Goal: Book appointment/travel/reservation

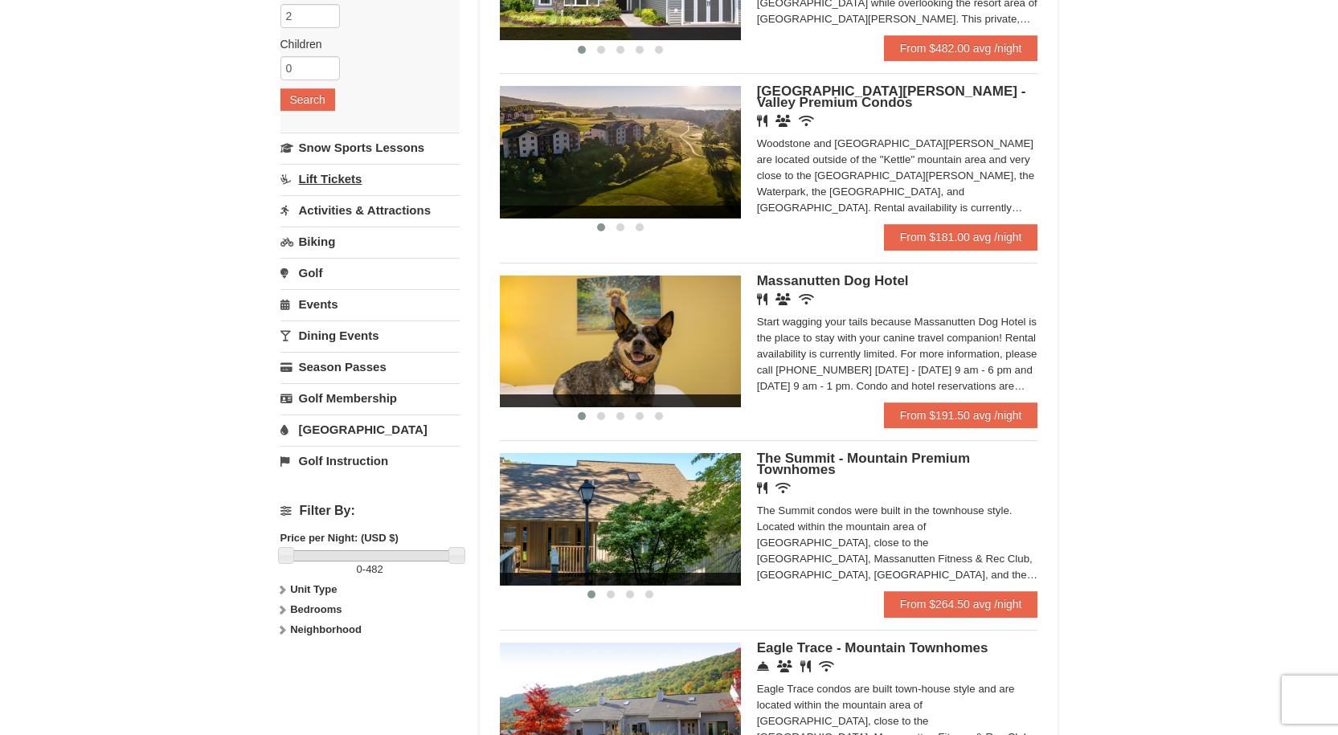
scroll to position [321, 0]
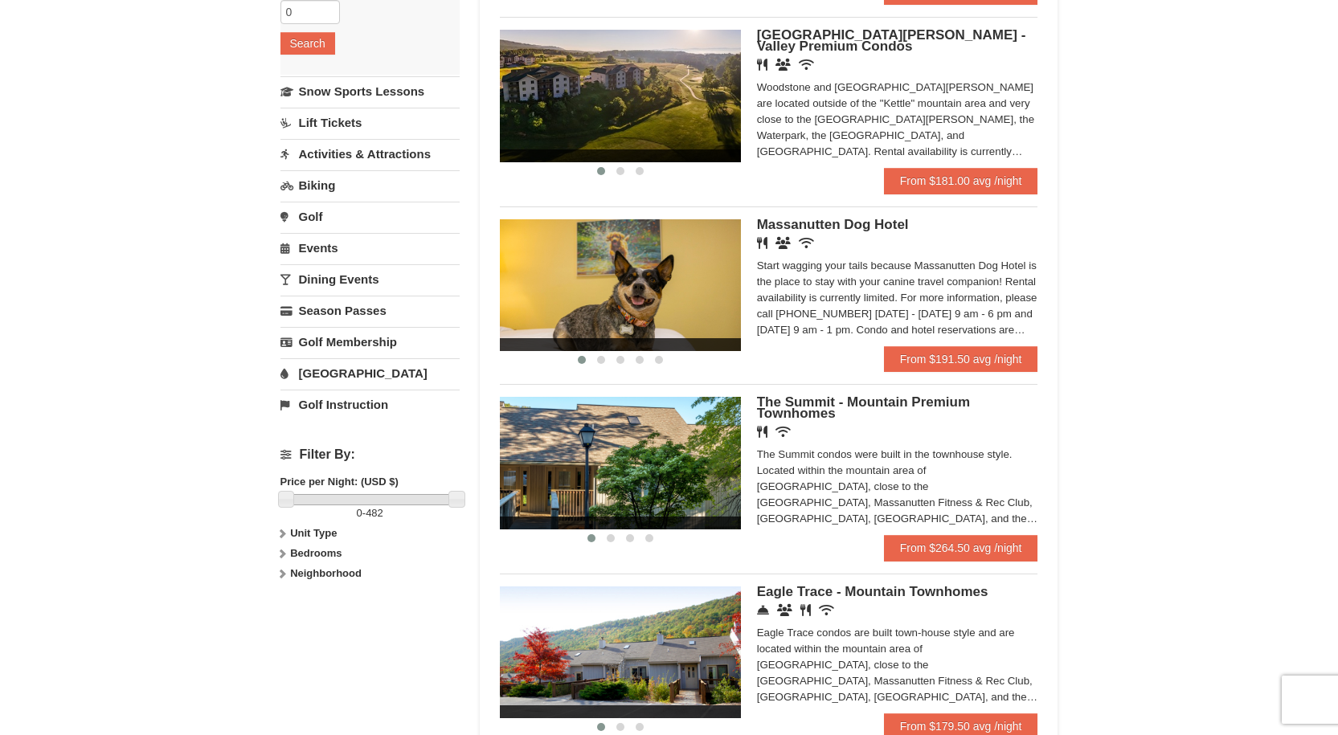
click at [346, 118] on link "Lift Tickets" at bounding box center [369, 123] width 179 height 30
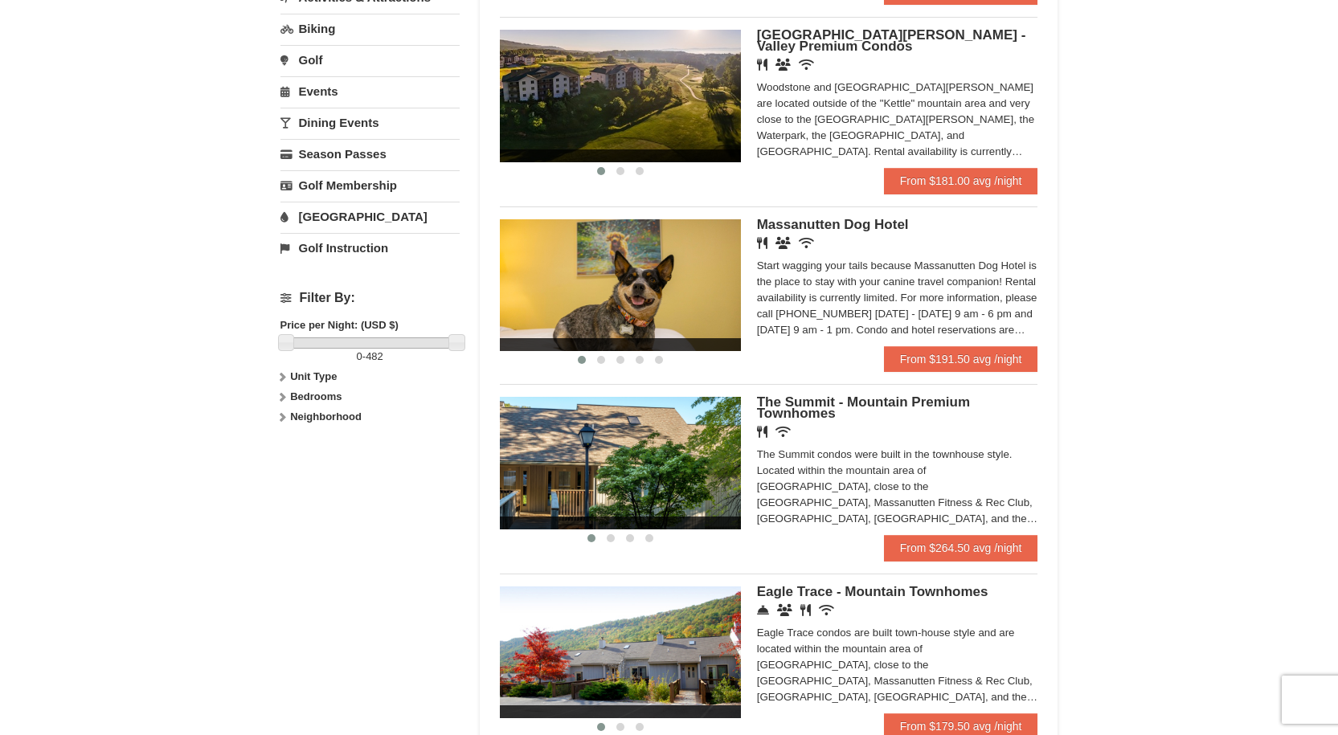
scroll to position [0, 0]
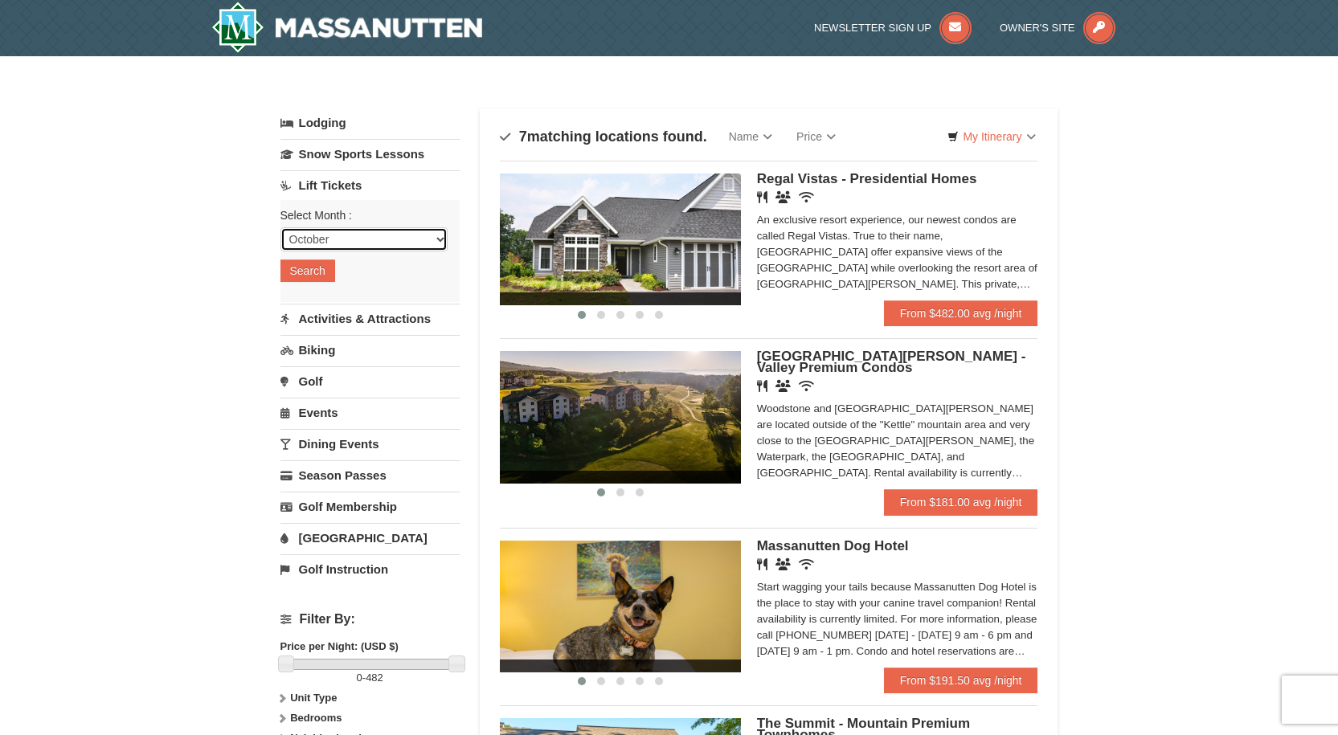
click at [294, 236] on select "October November December January February March April May June July August Sep…" at bounding box center [363, 239] width 167 height 24
click at [280, 227] on select "October November December January February March April May June July August Sep…" at bounding box center [363, 239] width 167 height 24
click at [315, 269] on button "Search" at bounding box center [307, 271] width 55 height 23
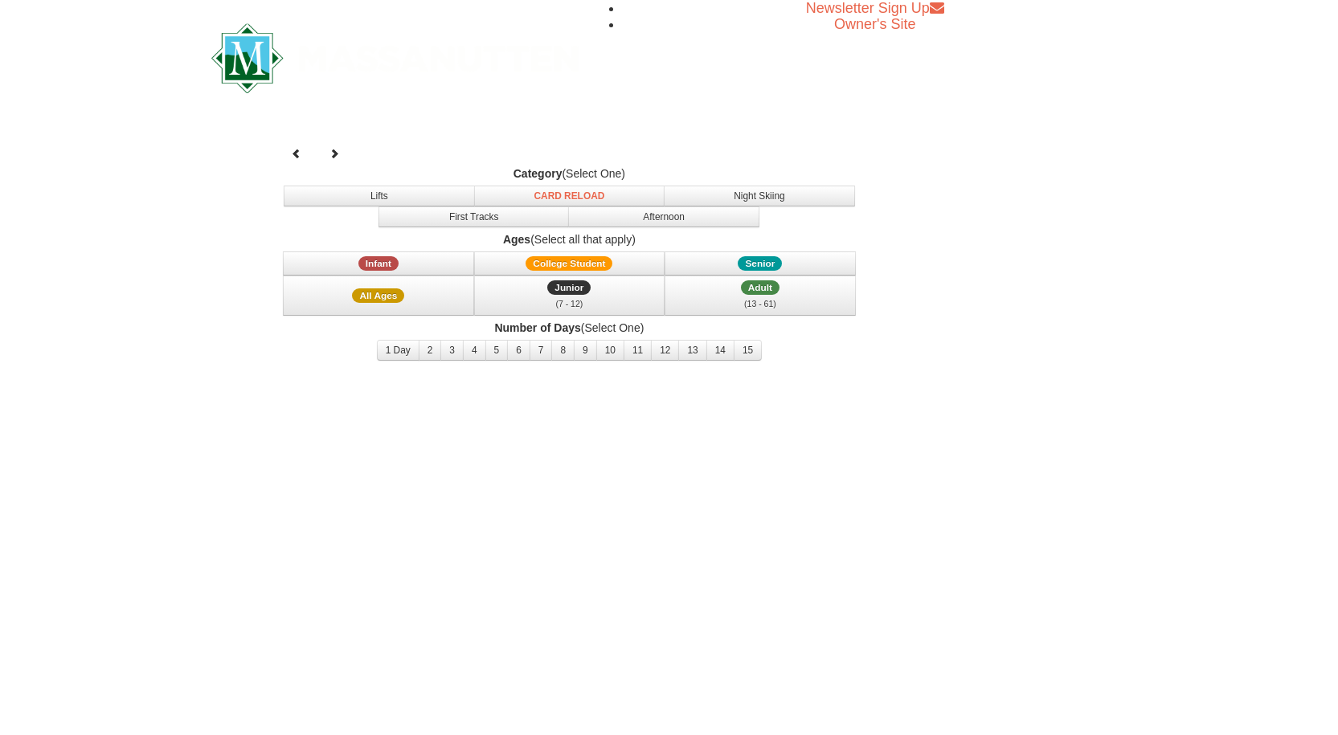
select select "10"
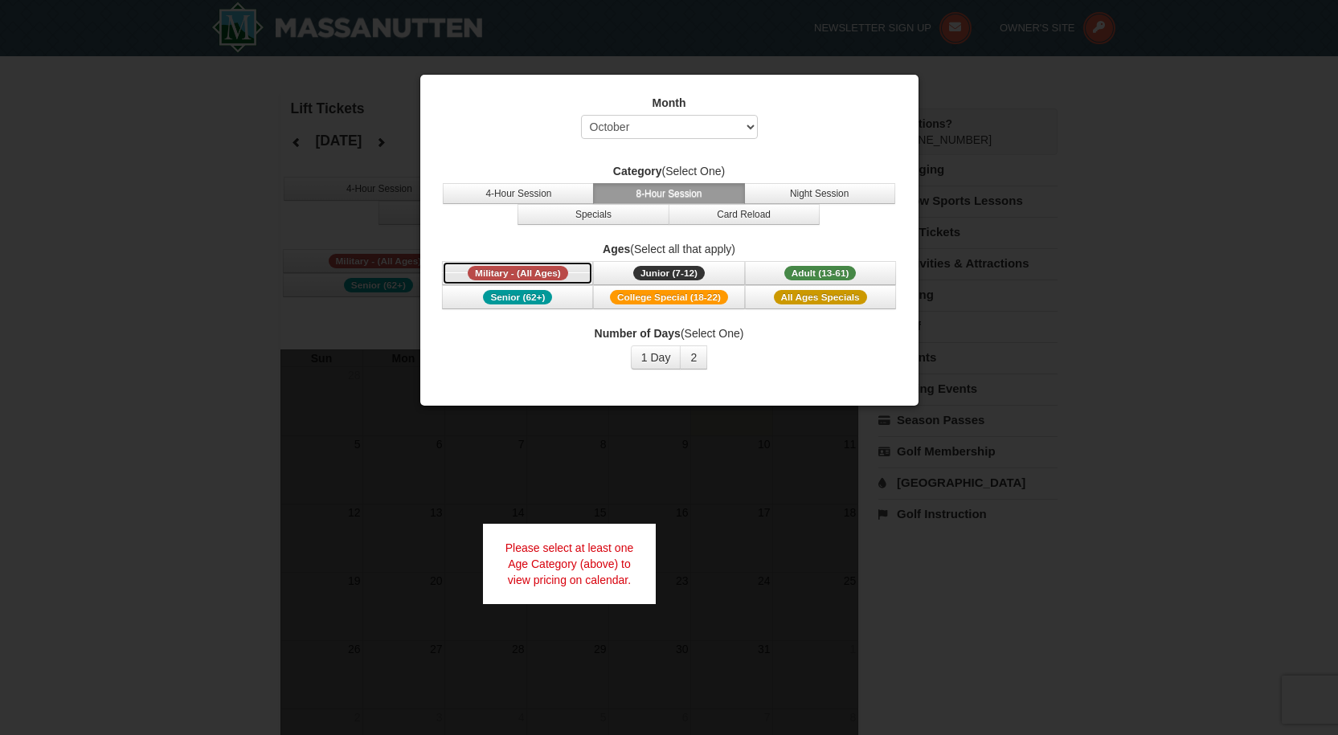
click at [548, 271] on span "Military - (All Ages)" at bounding box center [518, 273] width 100 height 14
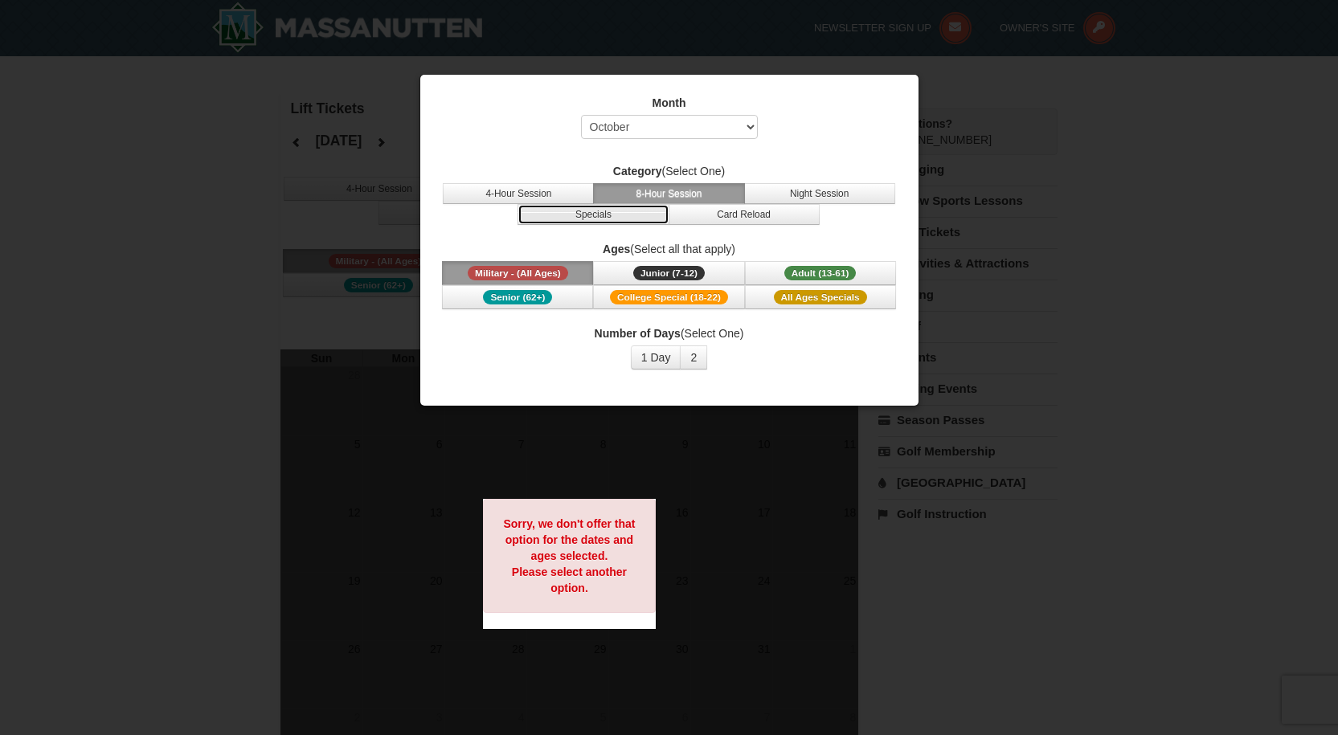
click at [627, 211] on button "Specials" at bounding box center [593, 214] width 151 height 21
click at [542, 187] on button "4-Hour Session" at bounding box center [518, 193] width 151 height 21
click at [673, 187] on button "8-Hour Session" at bounding box center [668, 193] width 151 height 21
click at [823, 181] on div "Category (Select One) 4-Hour Session 8-Hour Session Night Session Specials Card…" at bounding box center [669, 194] width 458 height 62
click at [817, 192] on button "Night Session" at bounding box center [819, 193] width 151 height 21
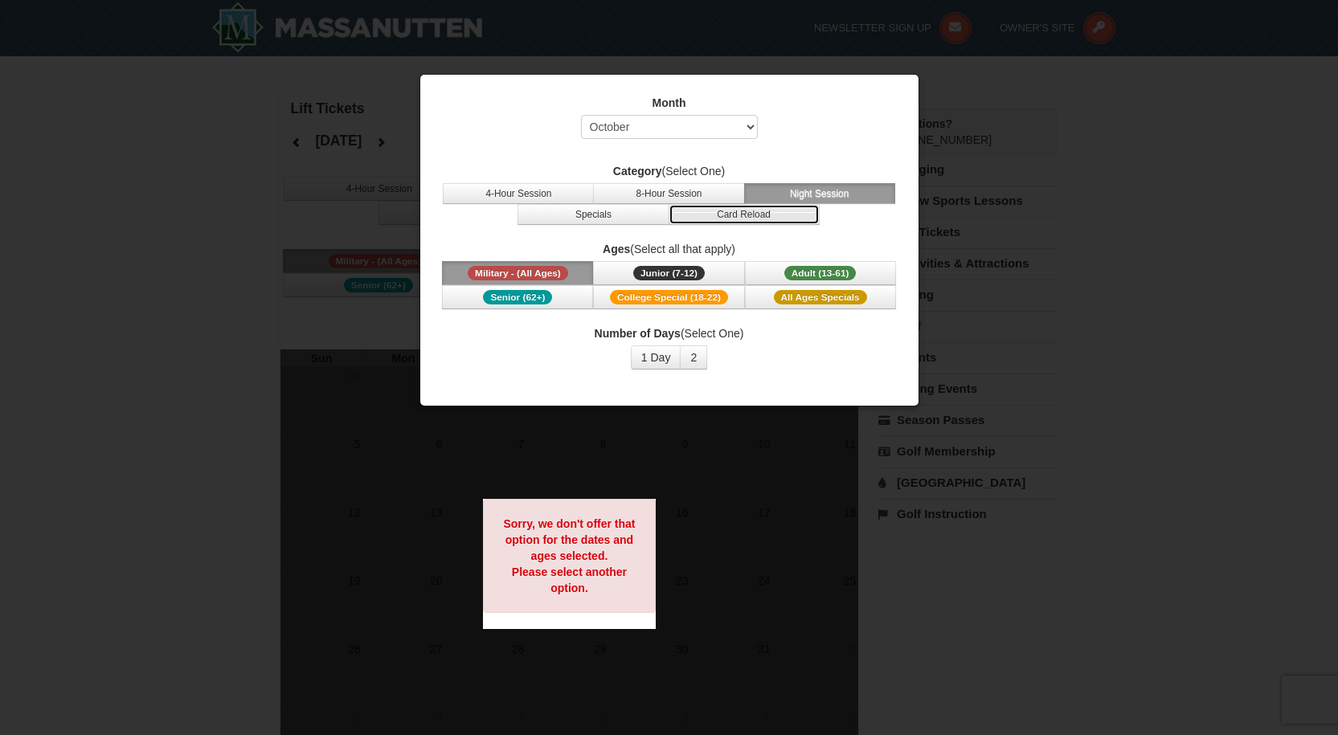
click at [781, 212] on button "Card Reload" at bounding box center [744, 214] width 151 height 21
click at [785, 269] on span "Adult (13-61)" at bounding box center [820, 273] width 72 height 14
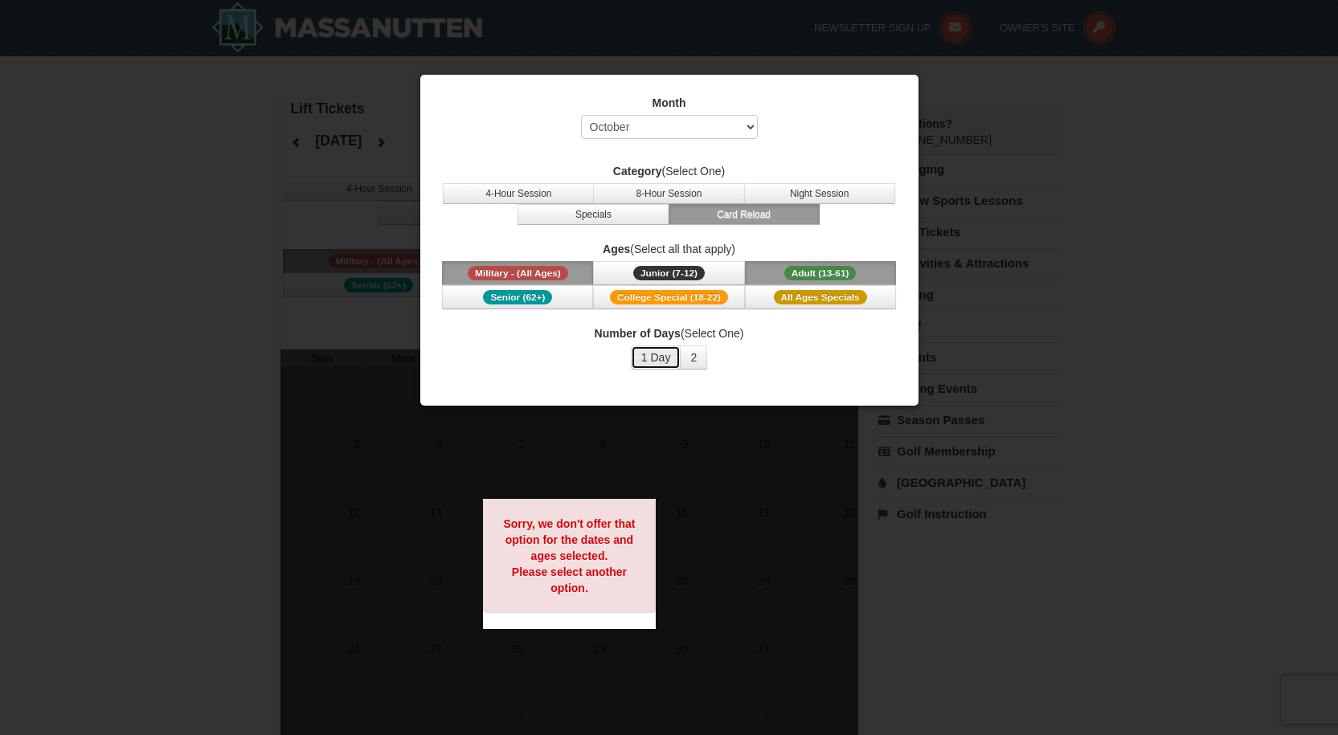
click at [655, 369] on button "1 Day" at bounding box center [656, 358] width 51 height 24
